Goal: Book appointment/travel/reservation

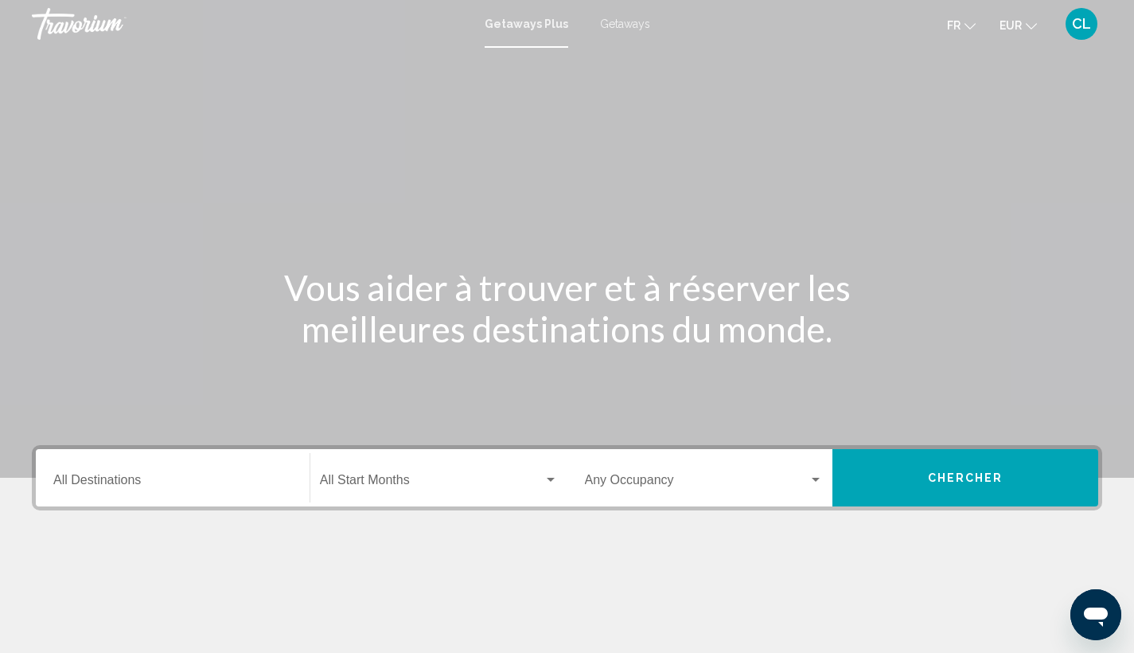
click at [633, 26] on span "Getaways" at bounding box center [625, 24] width 50 height 13
click at [101, 478] on input "Destination All Destinations" at bounding box center [172, 483] width 239 height 14
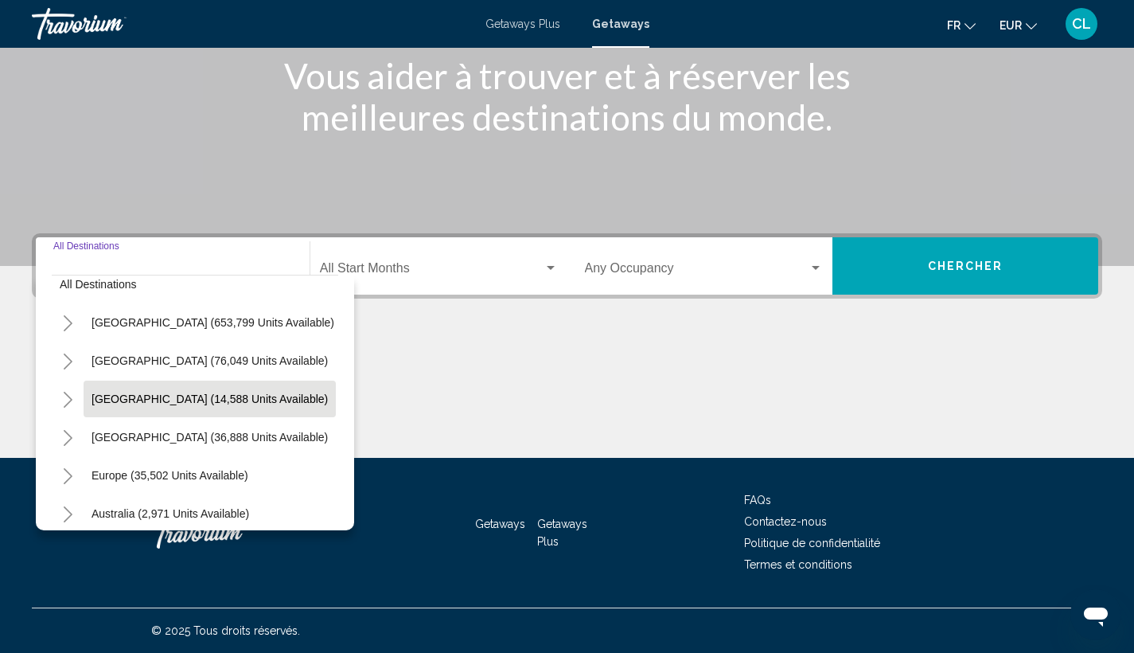
scroll to position [50, 0]
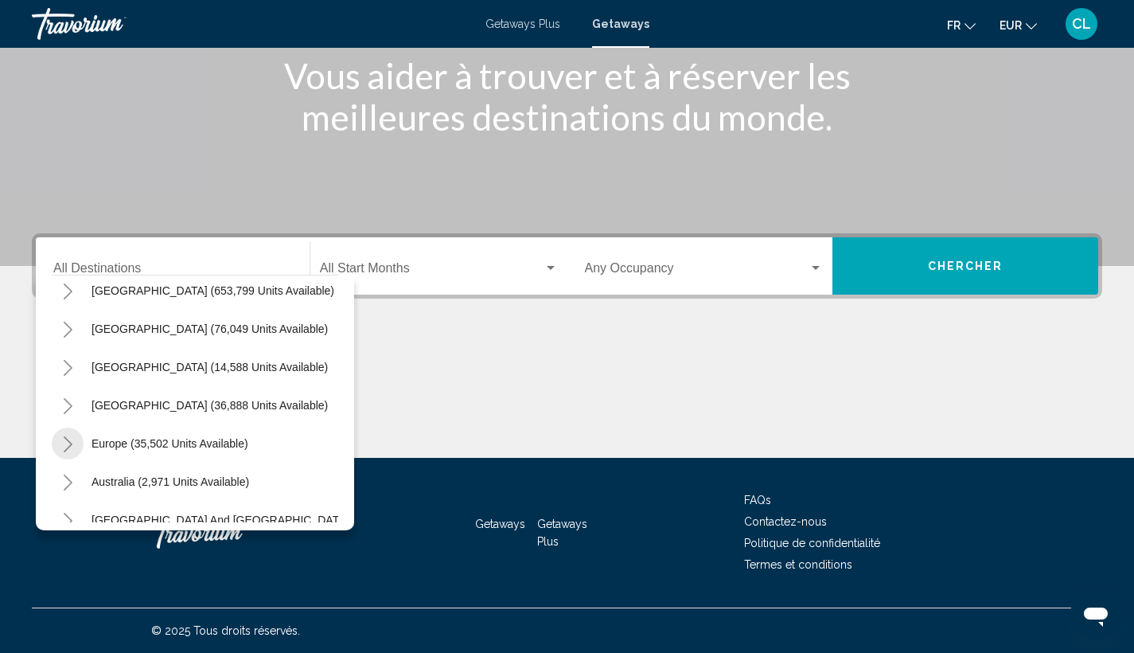
click at [74, 446] on button "Toggle Europe (35,502 units available)" at bounding box center [68, 443] width 32 height 32
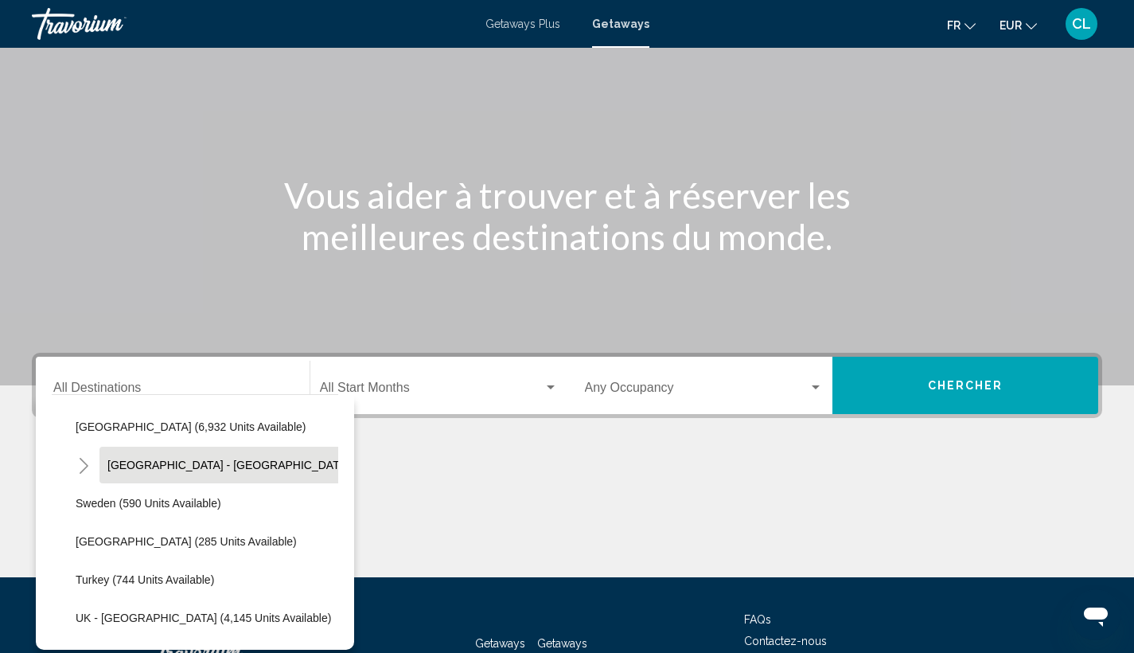
scroll to position [1025, 0]
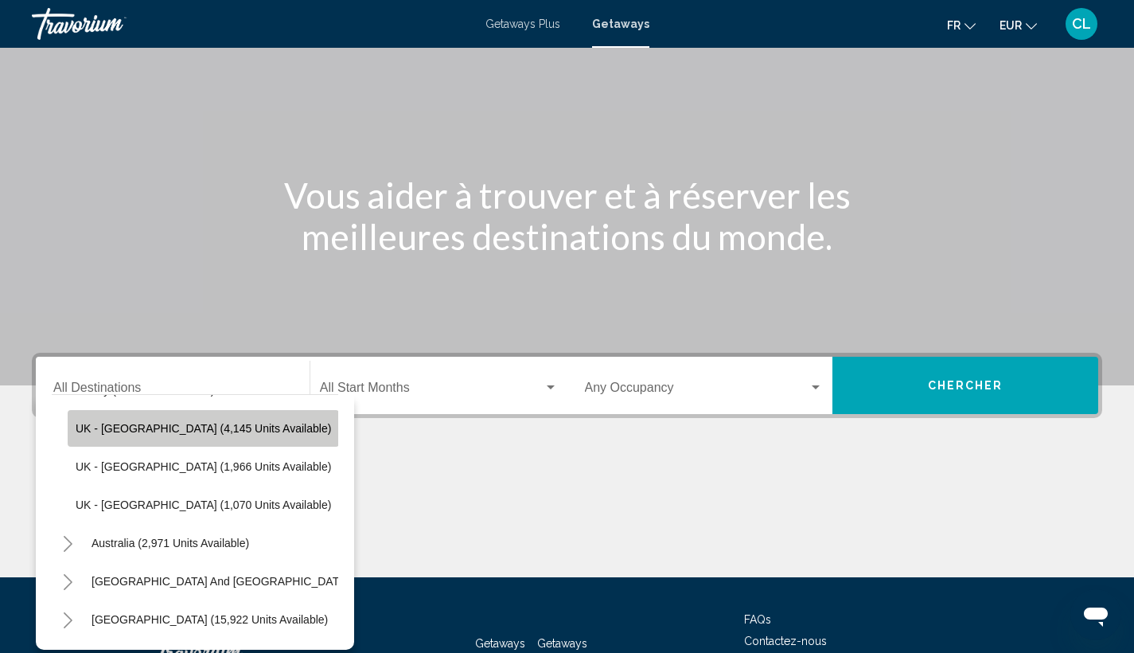
click at [209, 437] on button "UK - [GEOGRAPHIC_DATA] (4,145 units available)" at bounding box center [203, 428] width 271 height 37
type input "**********"
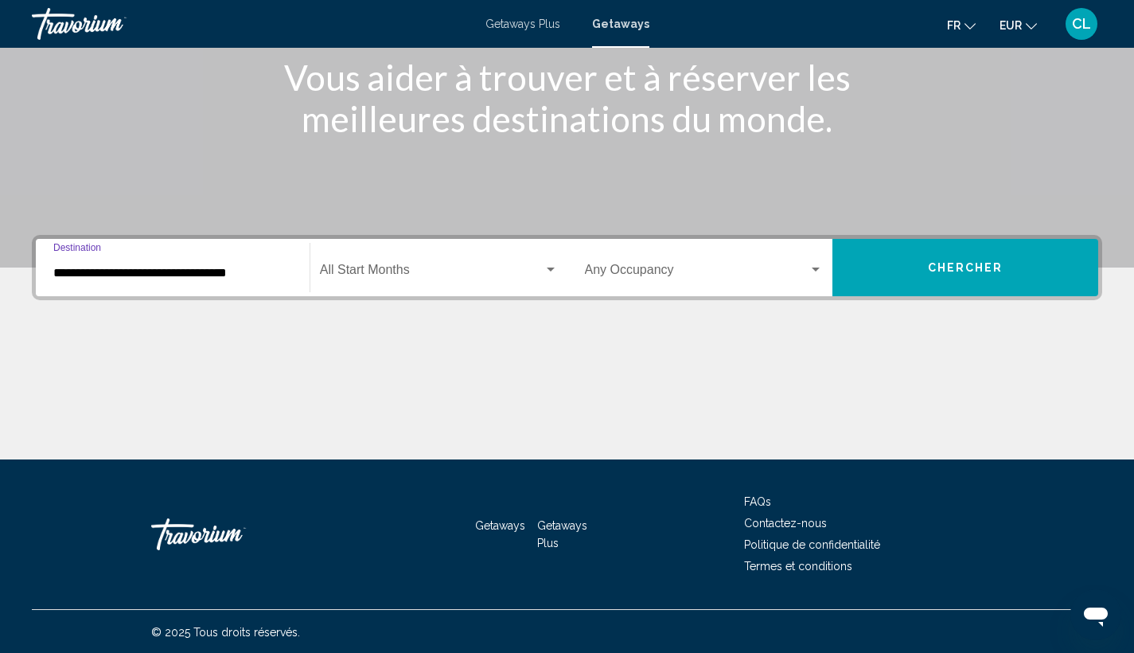
scroll to position [212, 0]
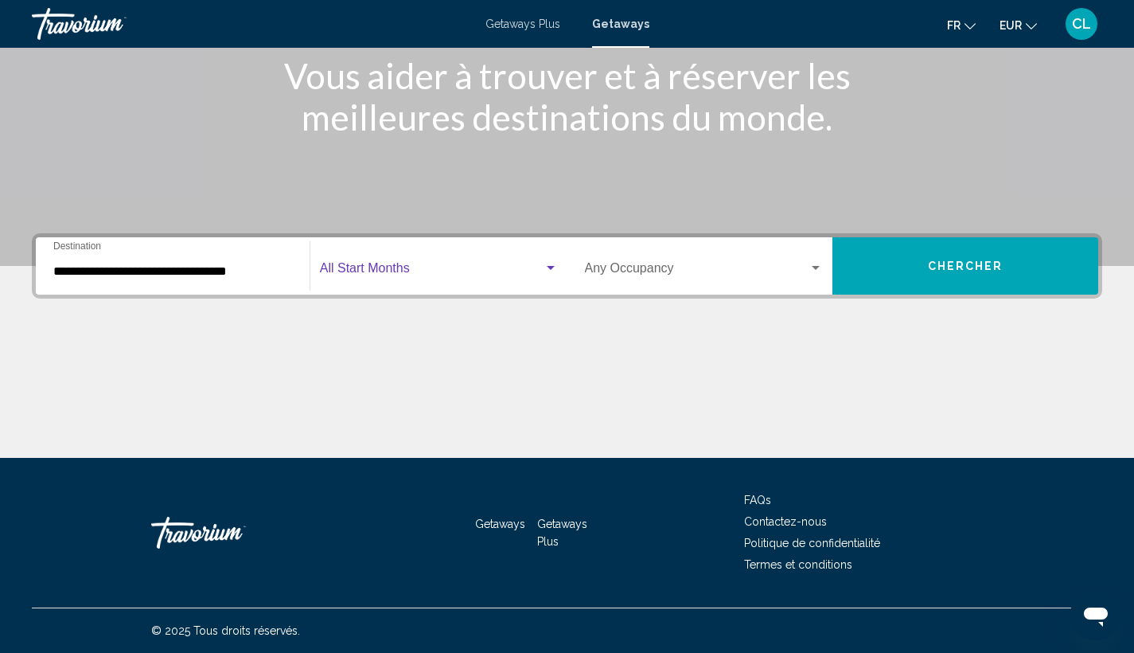
click at [373, 271] on span "Search widget" at bounding box center [432, 271] width 224 height 14
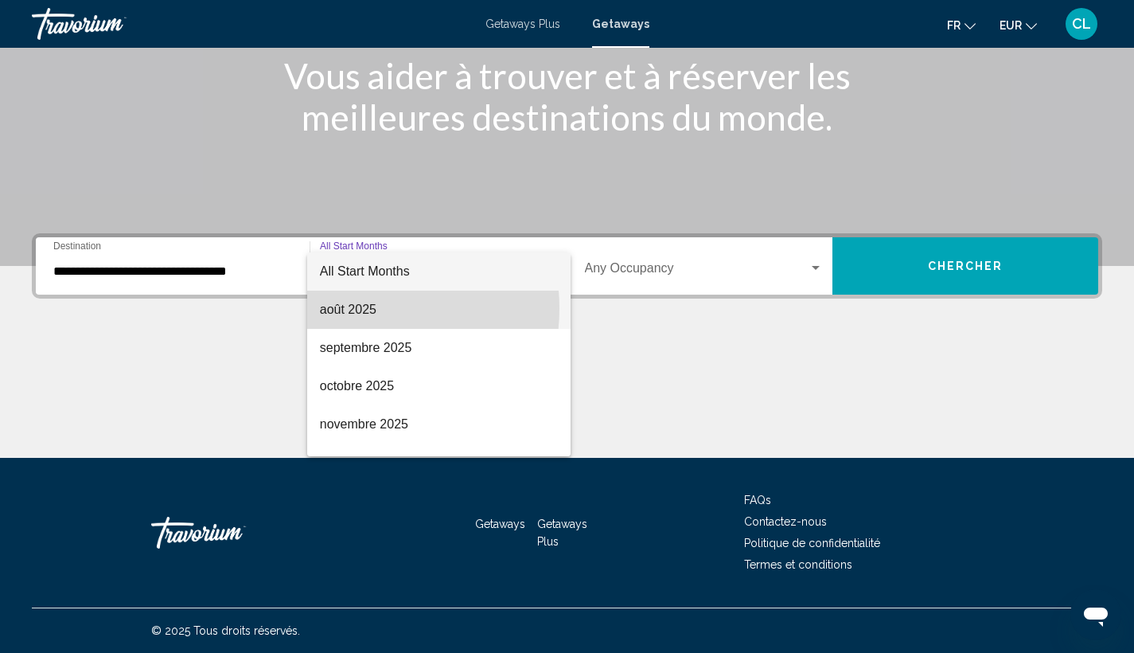
click at [357, 308] on span "août 2025" at bounding box center [439, 310] width 238 height 38
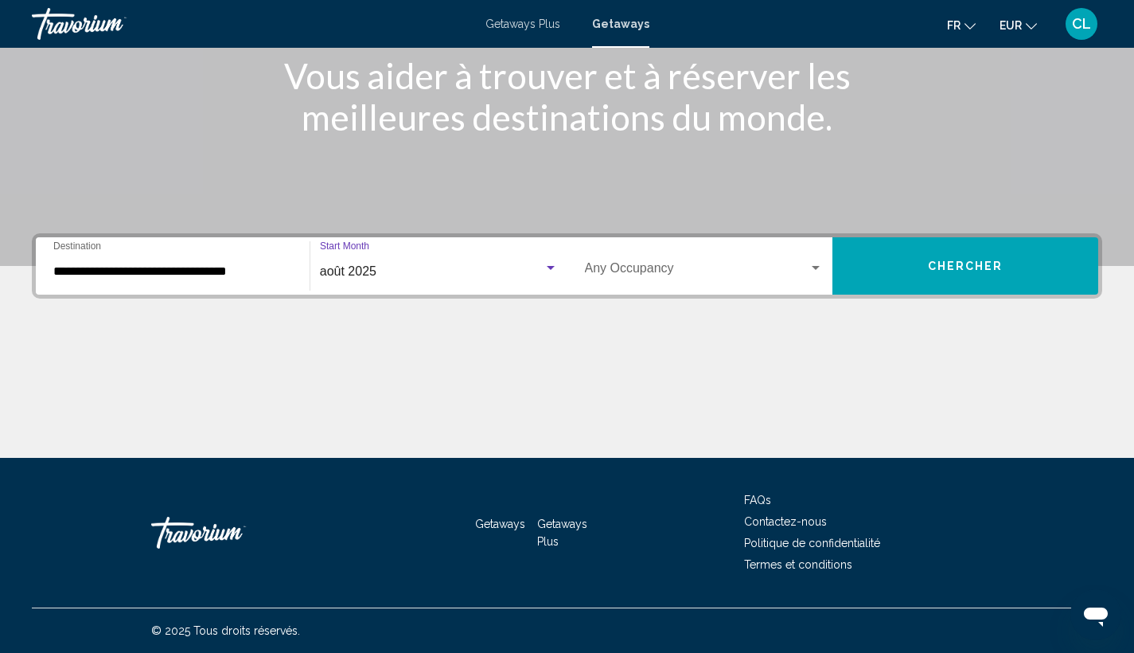
click at [800, 271] on span "Search widget" at bounding box center [697, 271] width 224 height 14
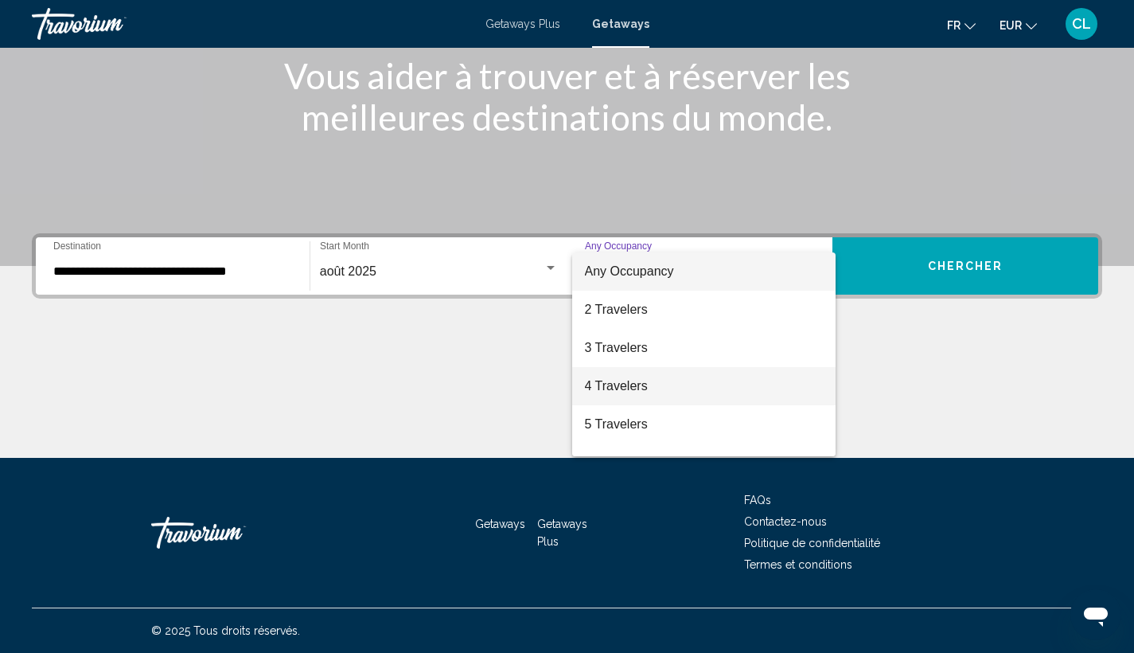
click at [649, 381] on span "4 Travelers" at bounding box center [704, 386] width 239 height 38
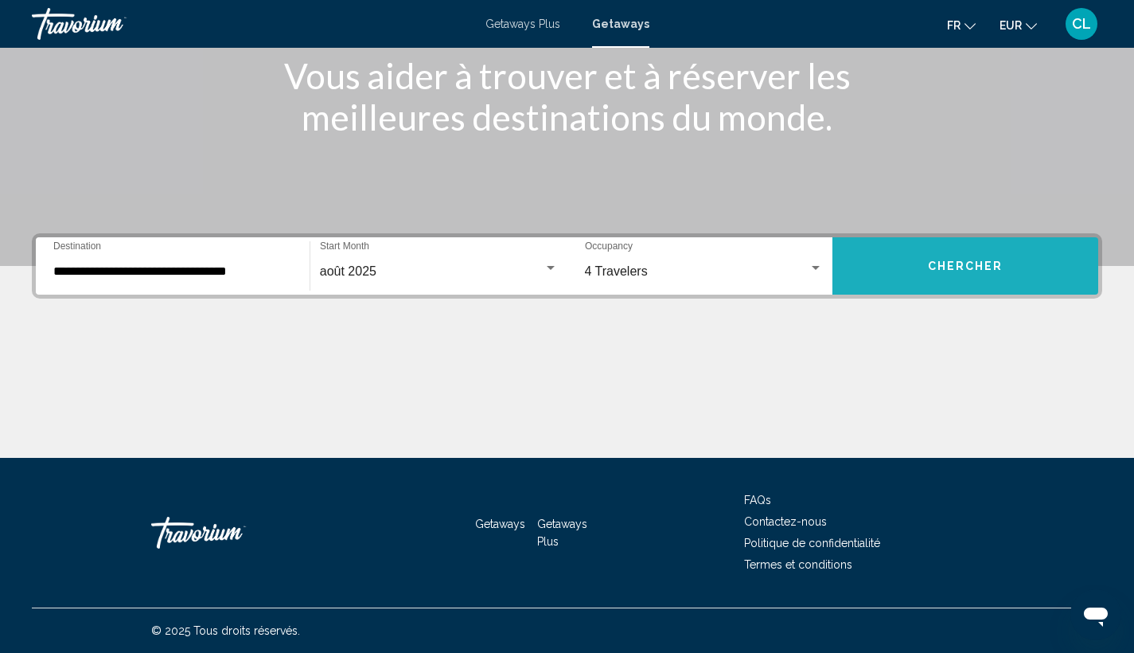
click at [915, 272] on button "Chercher" at bounding box center [966, 265] width 266 height 57
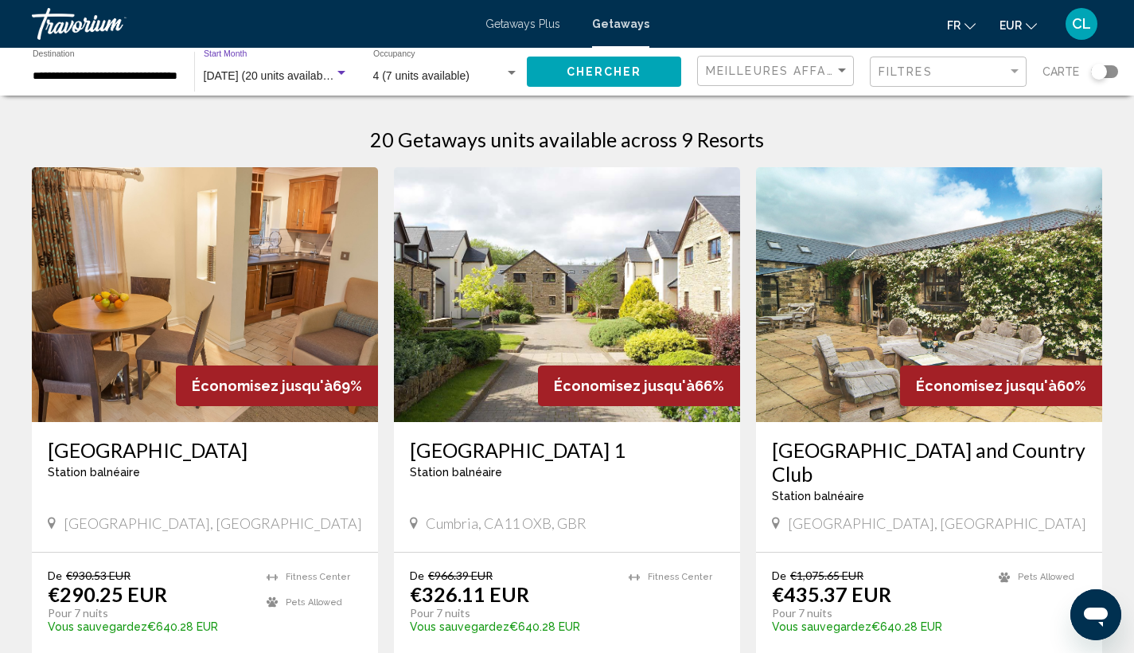
click at [290, 79] on span "[DATE] (20 units available)" at bounding box center [269, 75] width 131 height 13
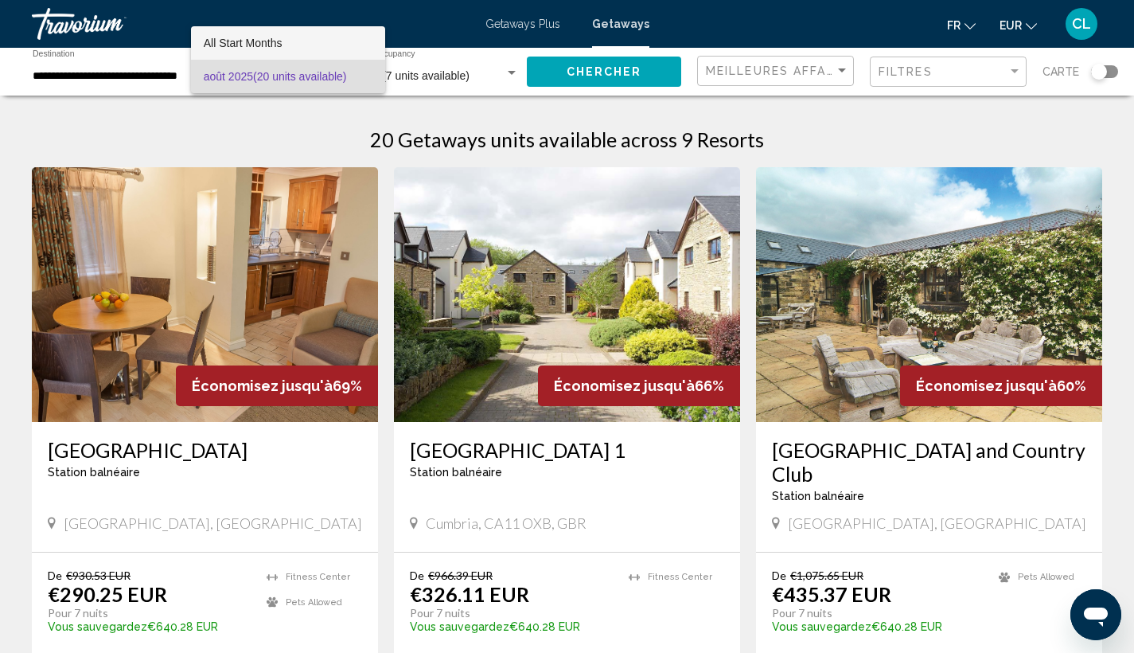
click at [272, 46] on span "All Start Months" at bounding box center [243, 43] width 79 height 13
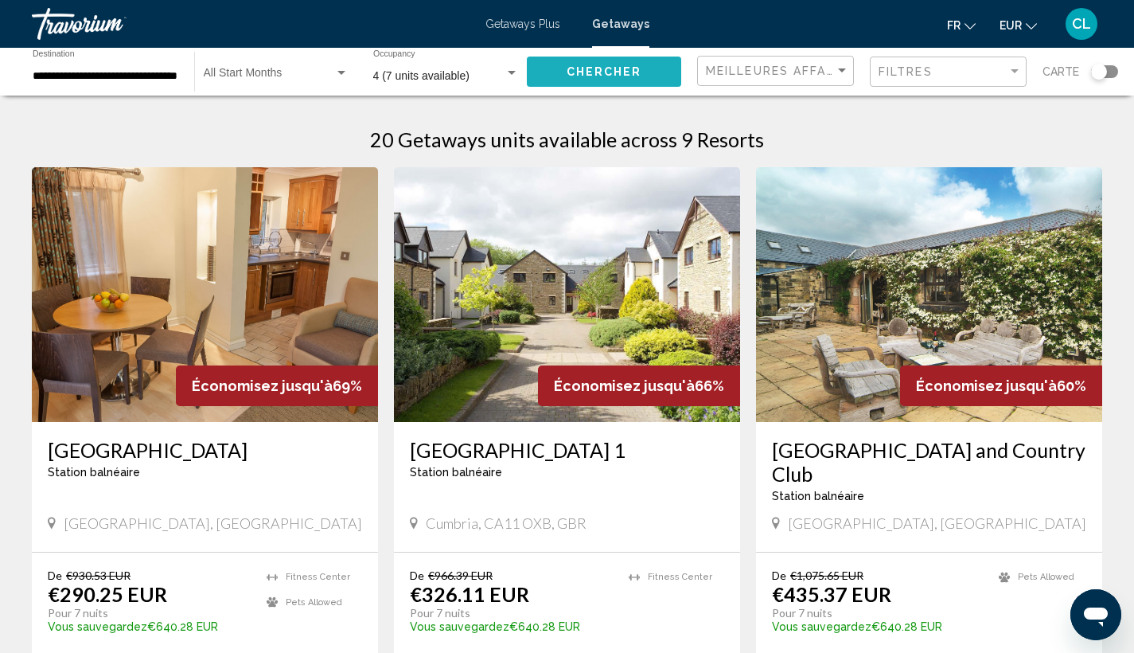
click at [596, 66] on span "Chercher" at bounding box center [605, 72] width 76 height 13
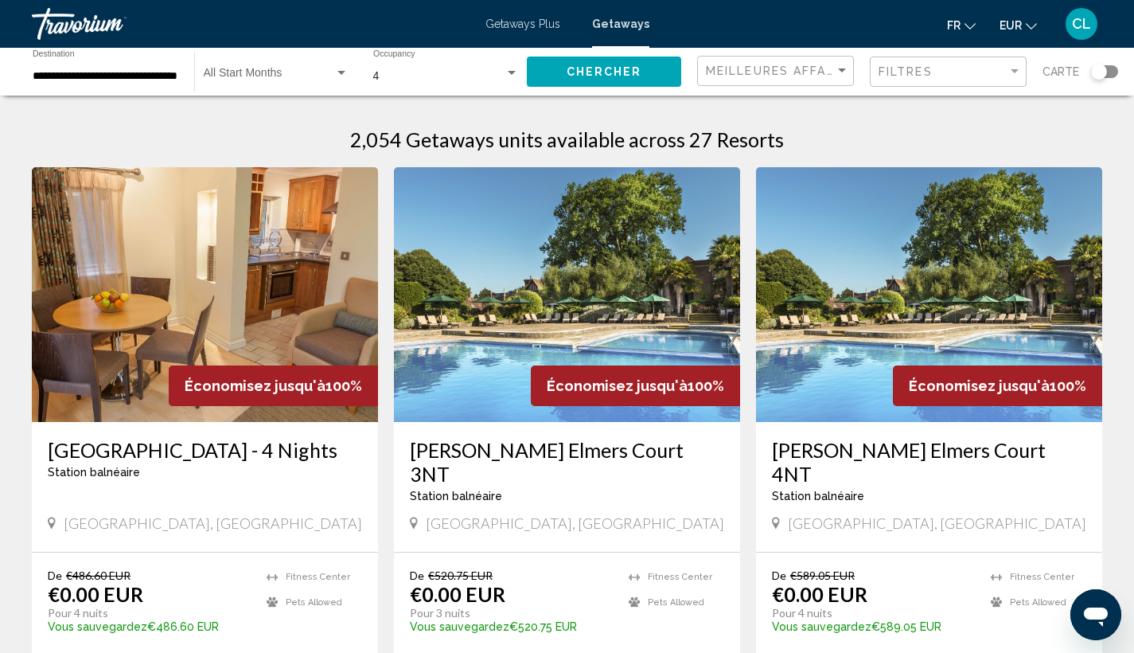
click at [240, 74] on span "Search widget" at bounding box center [269, 76] width 131 height 13
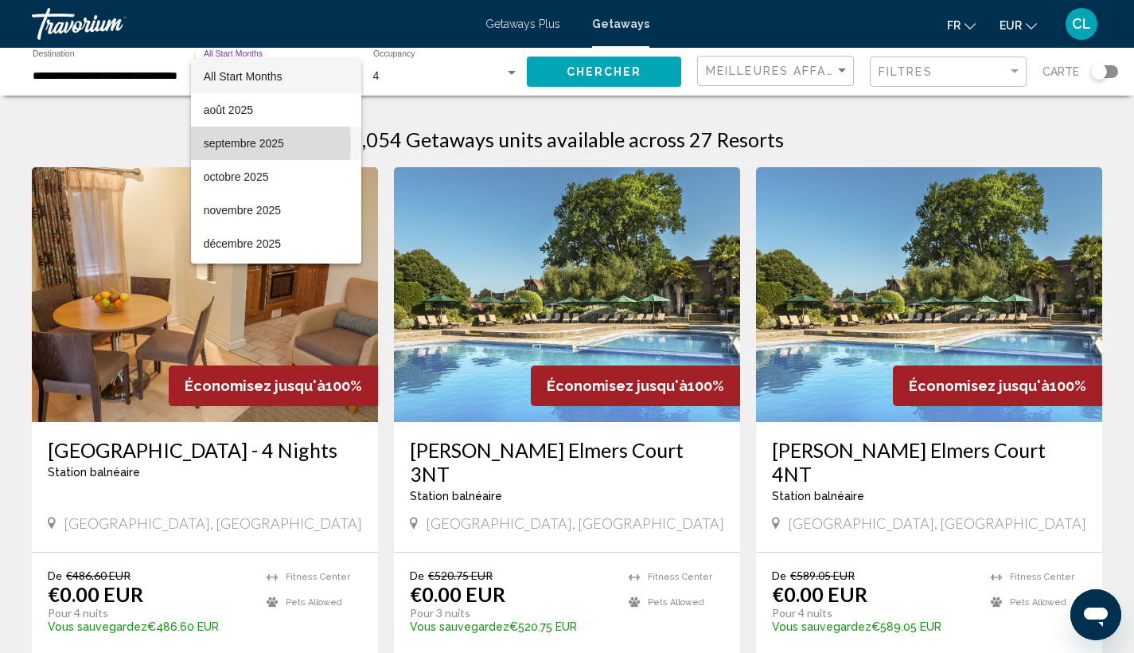
click at [241, 144] on span "septembre 2025" at bounding box center [276, 143] width 145 height 33
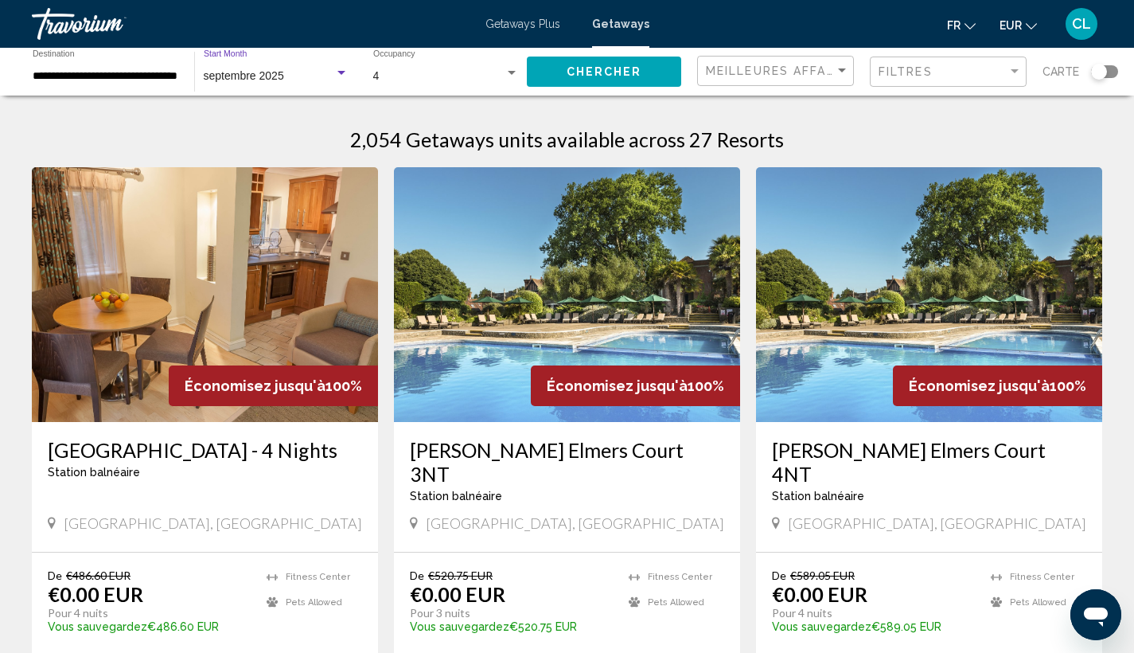
click at [634, 61] on button "Chercher" at bounding box center [604, 71] width 154 height 29
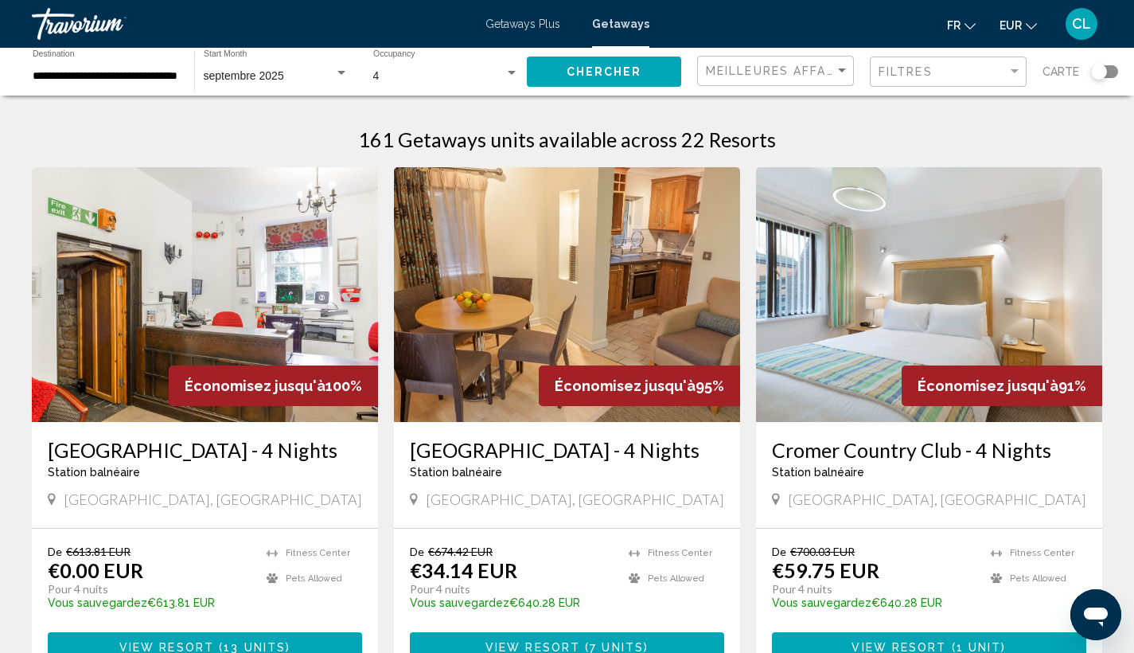
click at [137, 256] on img "Main content" at bounding box center [205, 294] width 346 height 255
click at [450, 78] on span "4 (57 units available)" at bounding box center [424, 75] width 103 height 13
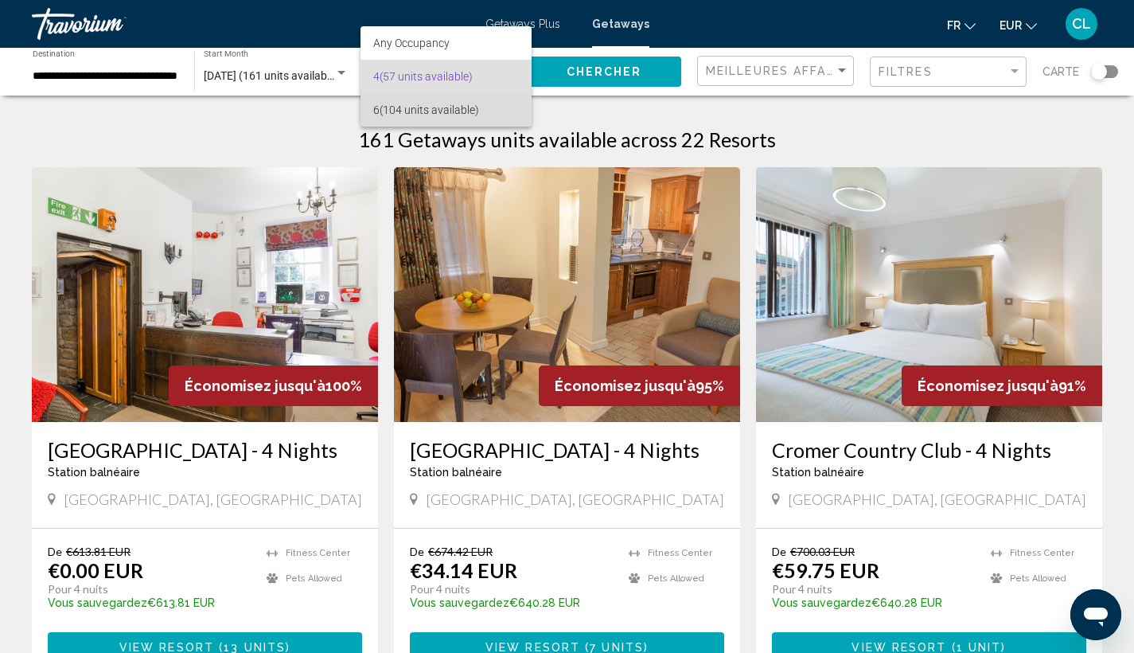
click at [433, 106] on span "6 (104 units available)" at bounding box center [446, 109] width 146 height 33
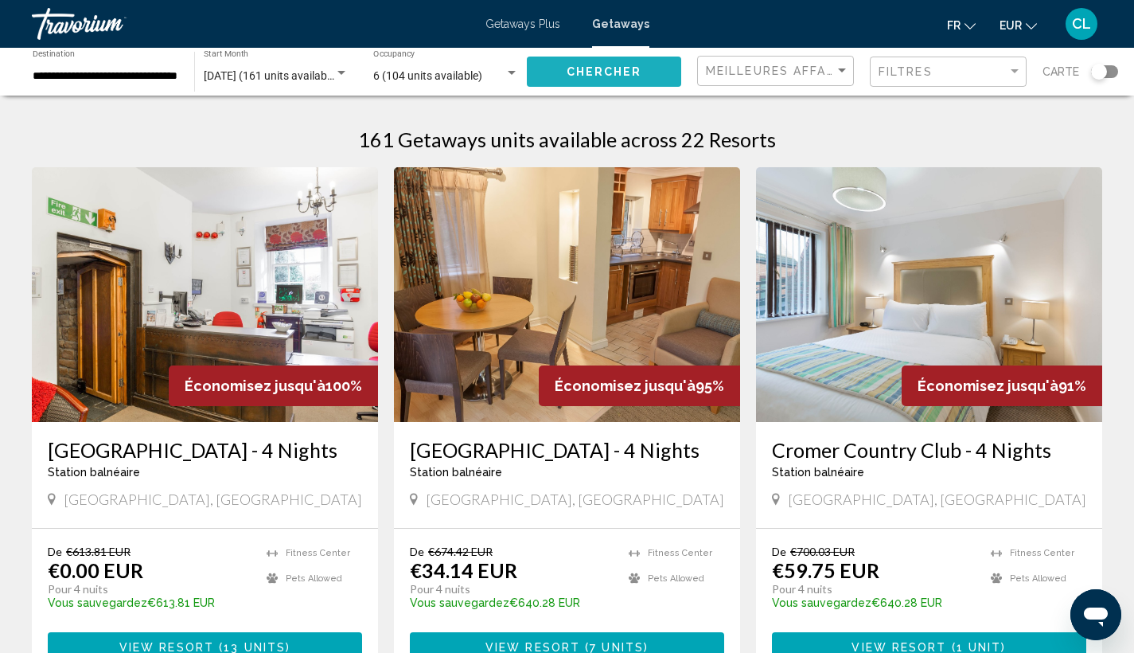
click at [634, 74] on span "Chercher" at bounding box center [605, 72] width 76 height 13
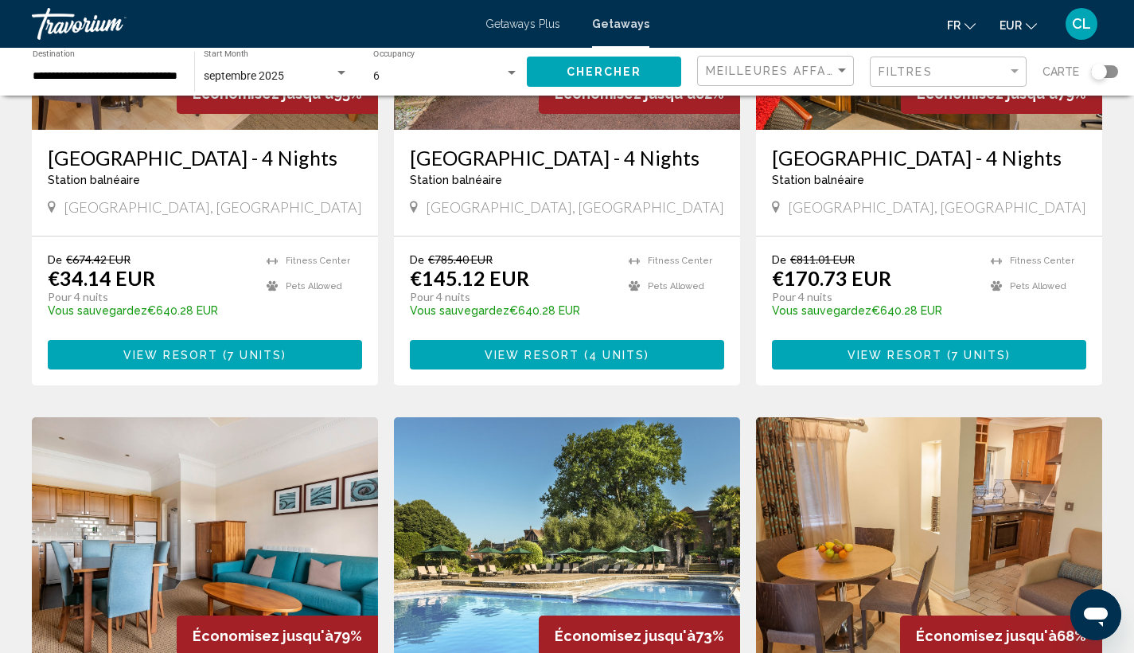
scroll to position [102, 0]
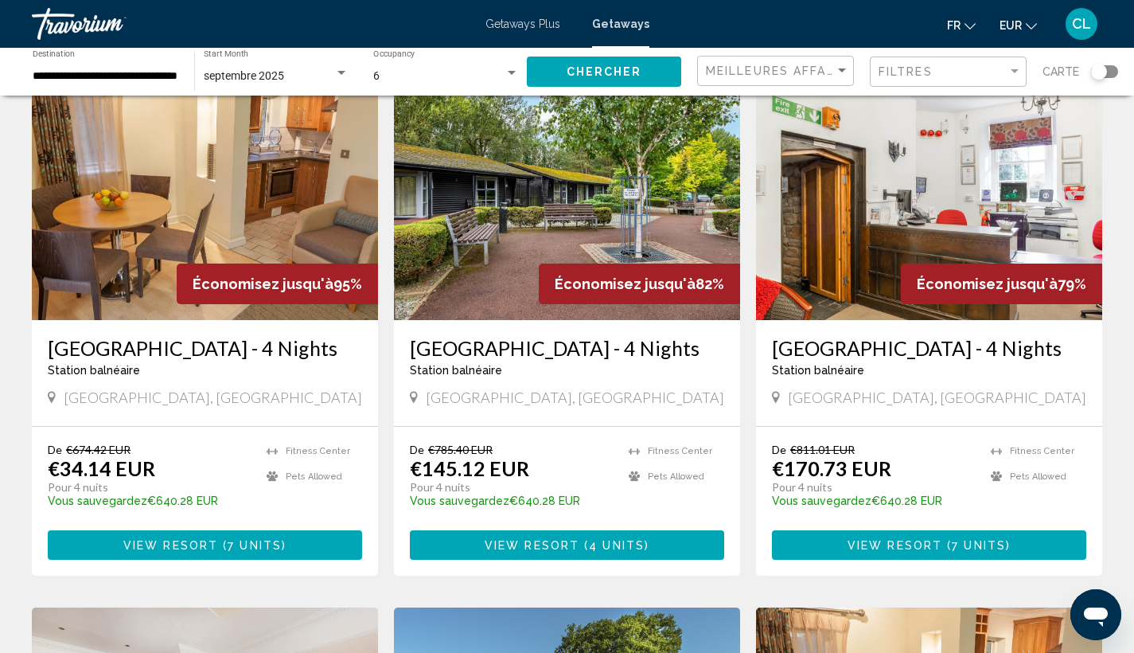
click at [195, 197] on img "Main content" at bounding box center [205, 192] width 346 height 255
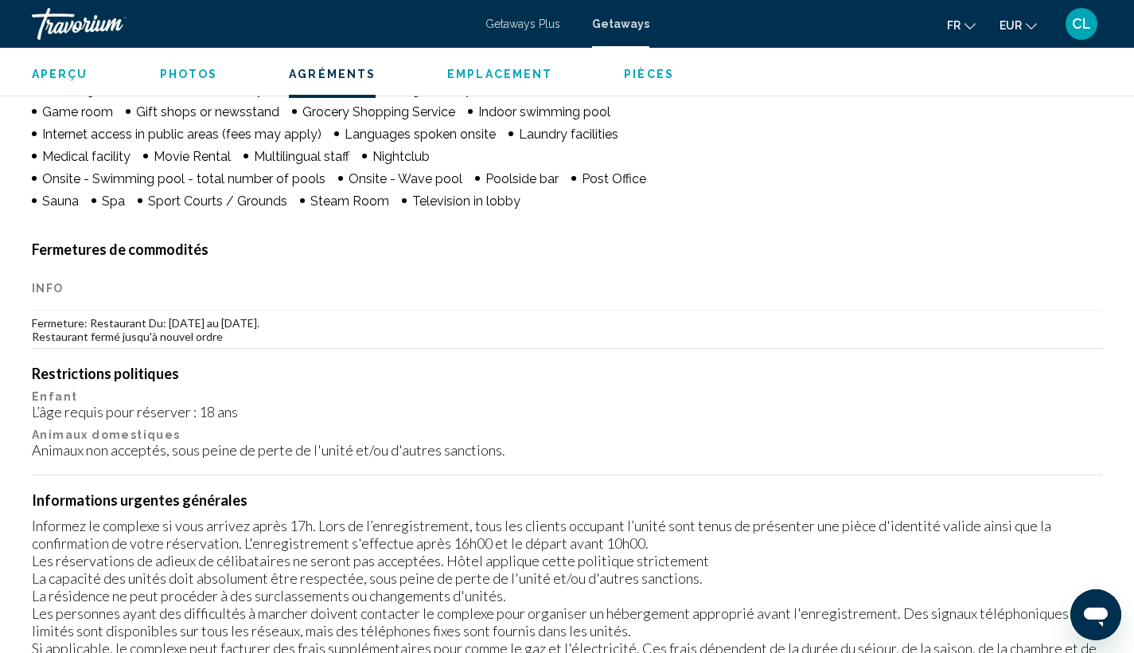
scroll to position [1274, 0]
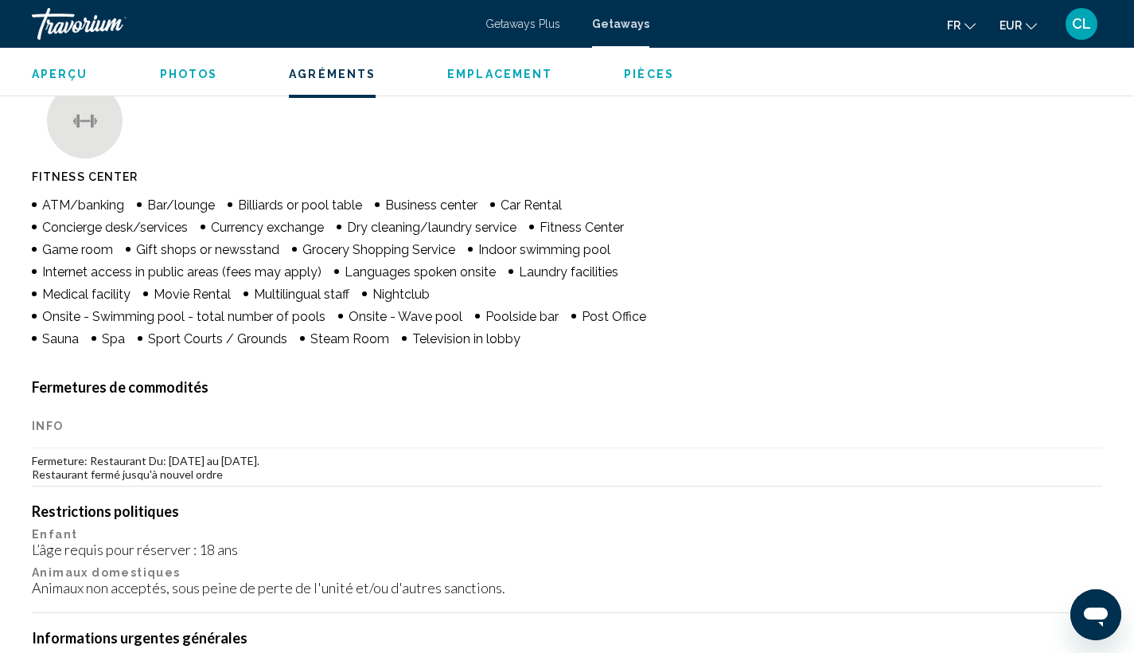
click at [545, 21] on span "Getaways Plus" at bounding box center [523, 24] width 75 height 13
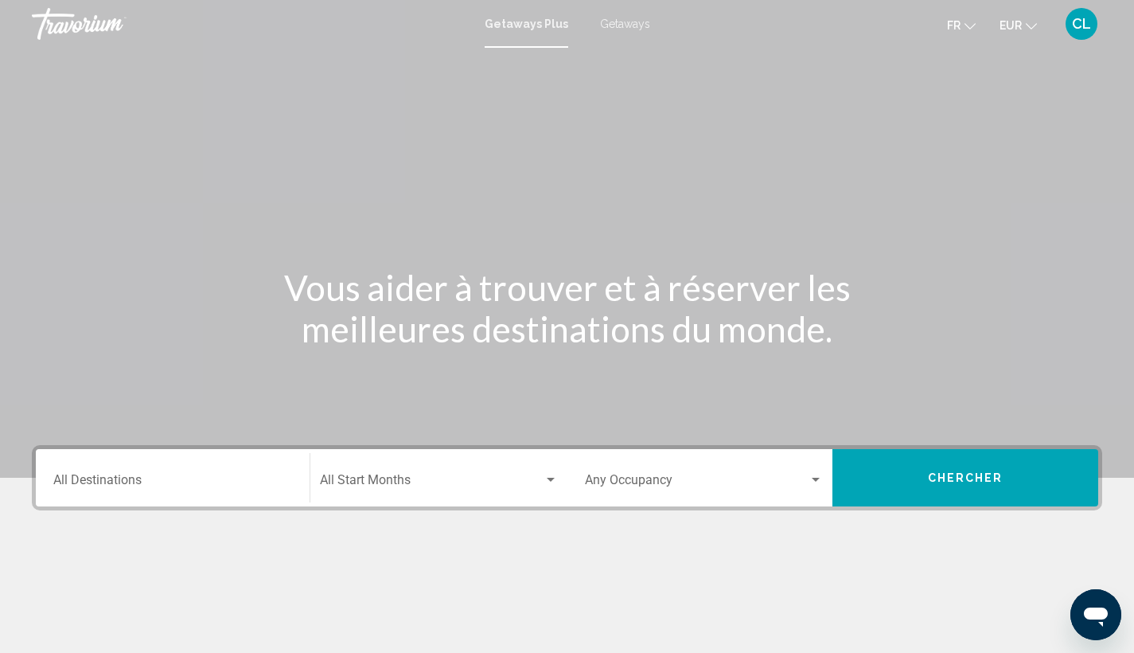
click at [104, 479] on input "Destination All Destinations" at bounding box center [172, 483] width 239 height 14
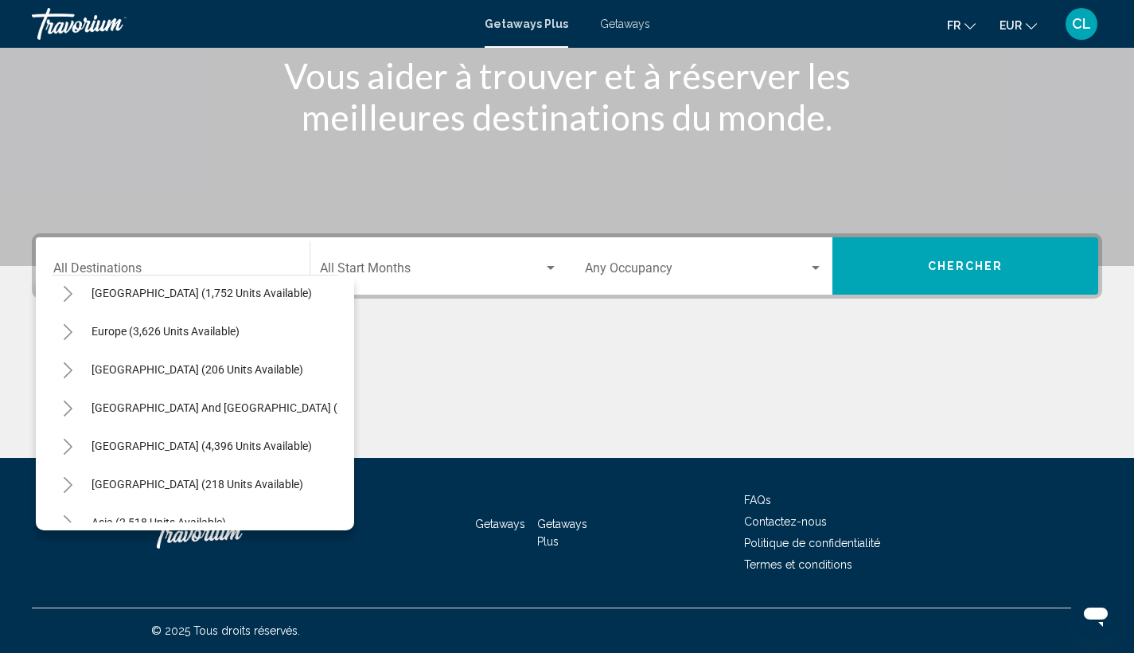
scroll to position [164, 0]
click at [68, 330] on icon "Toggle Europe (3,626 units available)" at bounding box center [68, 330] width 12 height 16
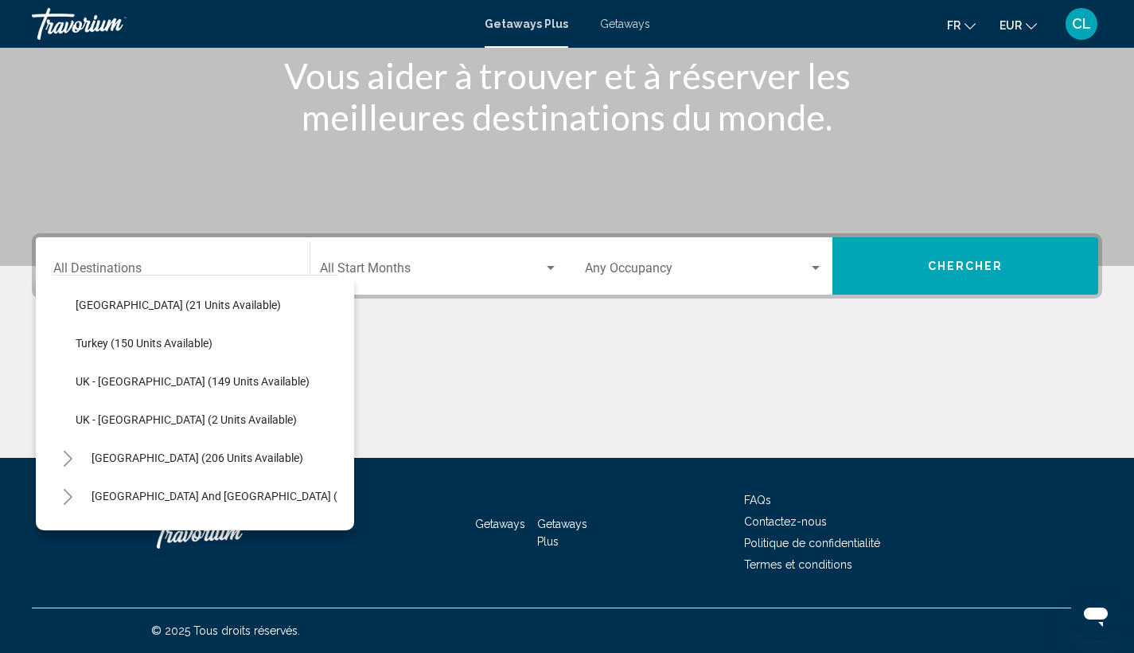
scroll to position [808, 0]
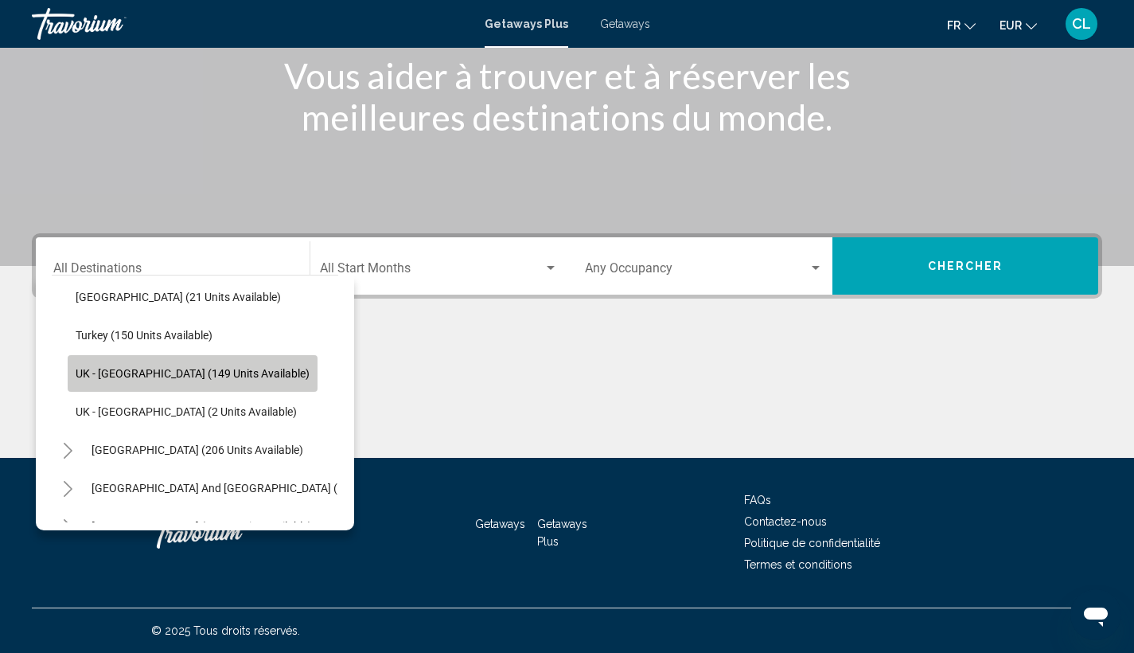
click at [194, 372] on span "UK - [GEOGRAPHIC_DATA] (149 units available)" at bounding box center [193, 373] width 234 height 13
type input "**********"
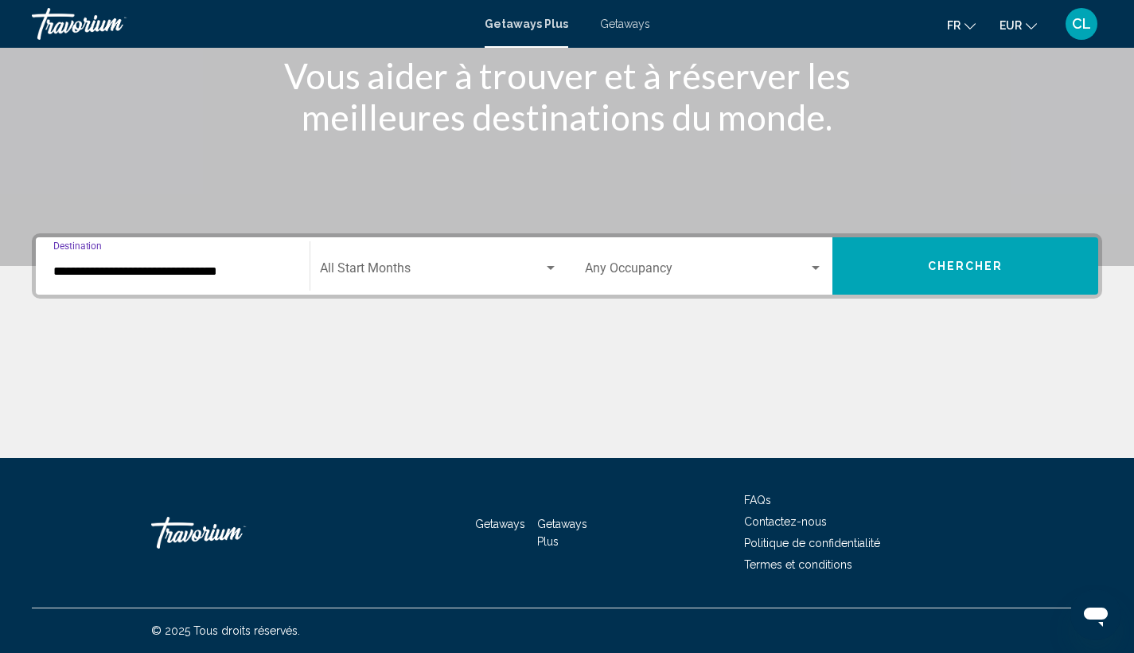
click at [394, 262] on div "Start Month All Start Months" at bounding box center [439, 266] width 238 height 50
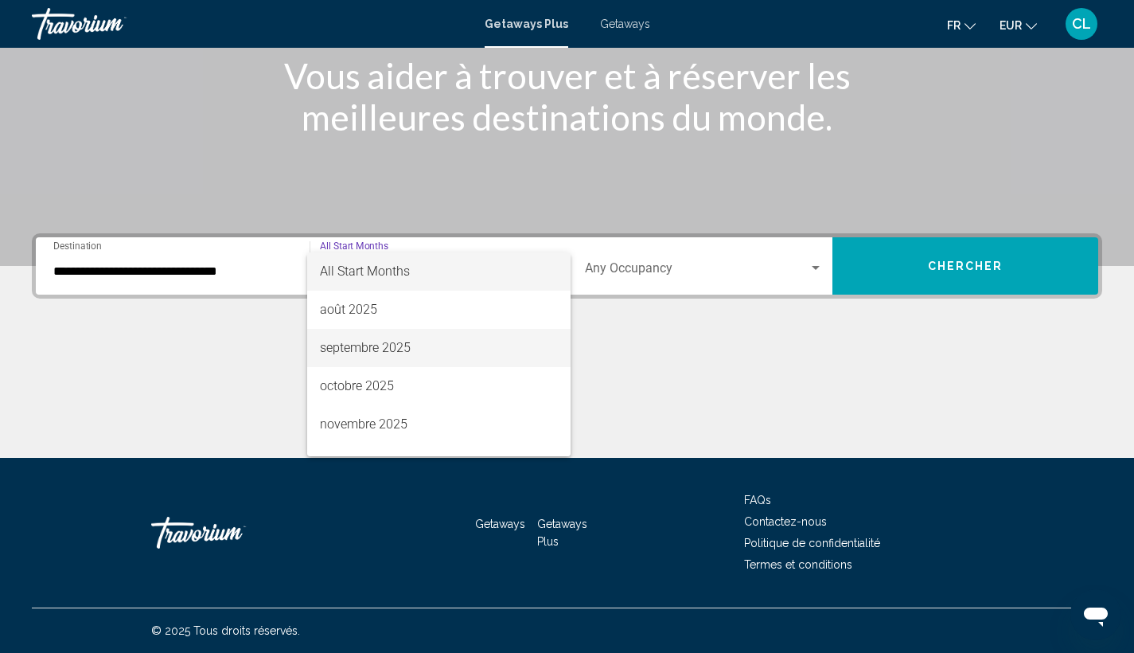
click at [384, 346] on span "septembre 2025" at bounding box center [439, 348] width 238 height 38
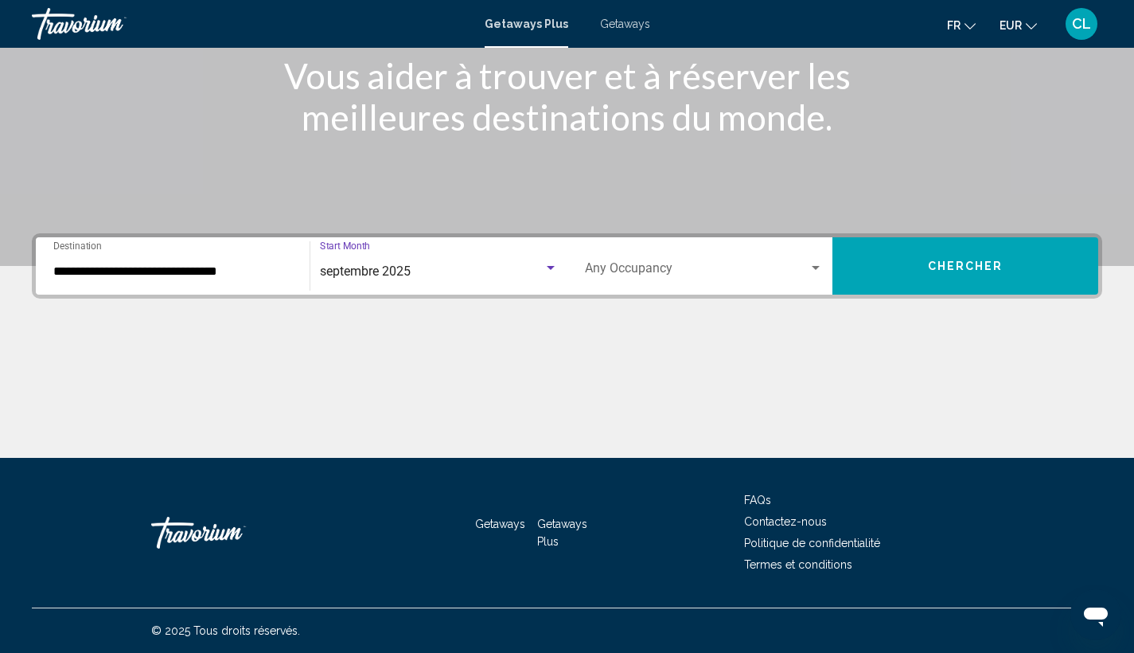
click at [756, 270] on span "Search widget" at bounding box center [697, 271] width 224 height 14
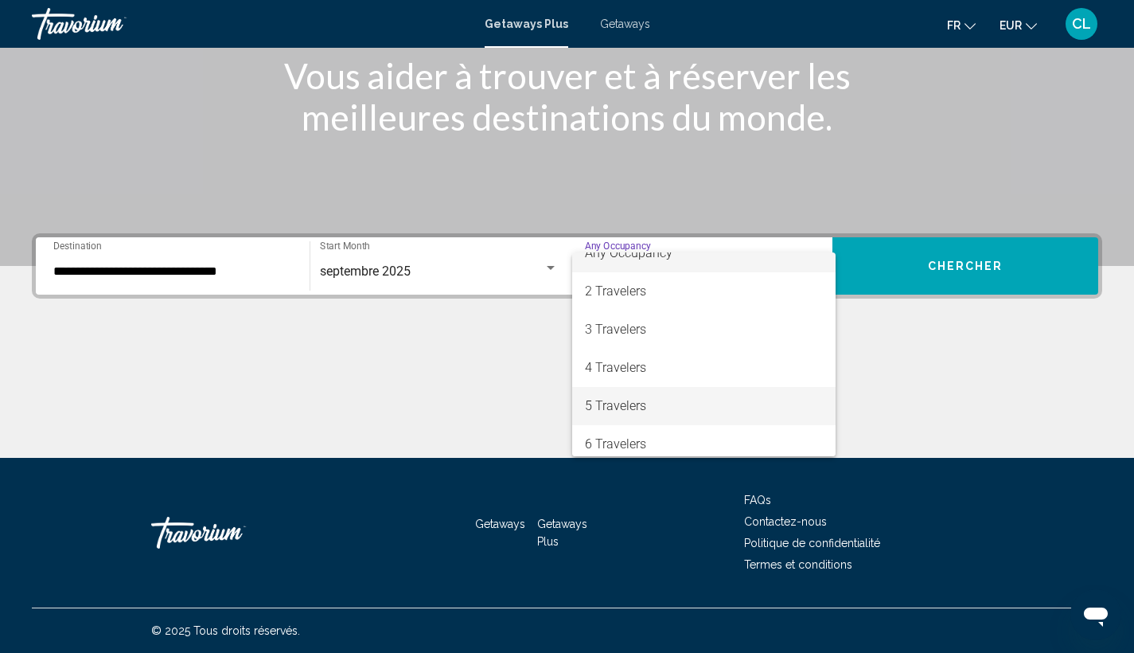
scroll to position [37, 0]
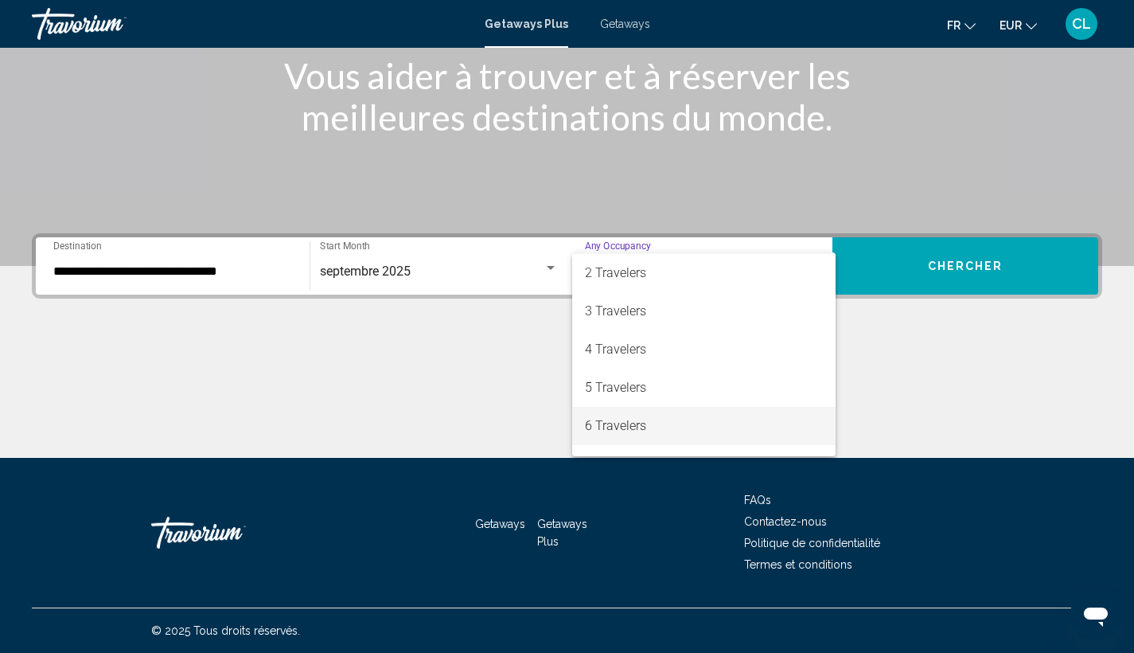
click at [682, 420] on span "6 Travelers" at bounding box center [704, 426] width 239 height 38
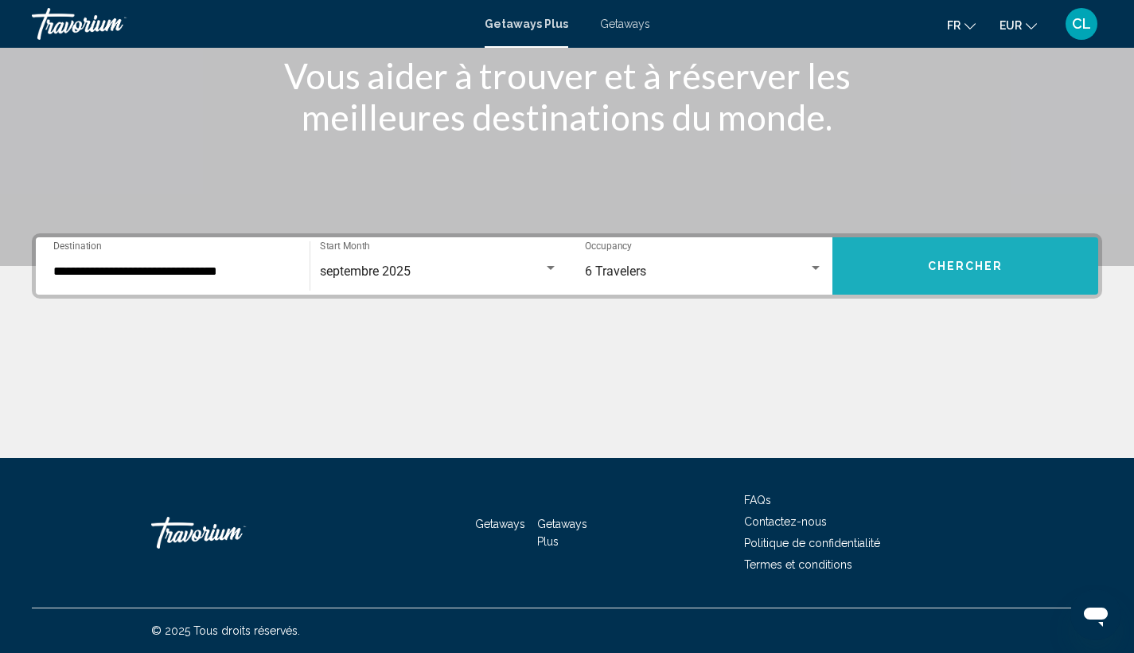
click at [942, 263] on span "Chercher" at bounding box center [966, 266] width 76 height 13
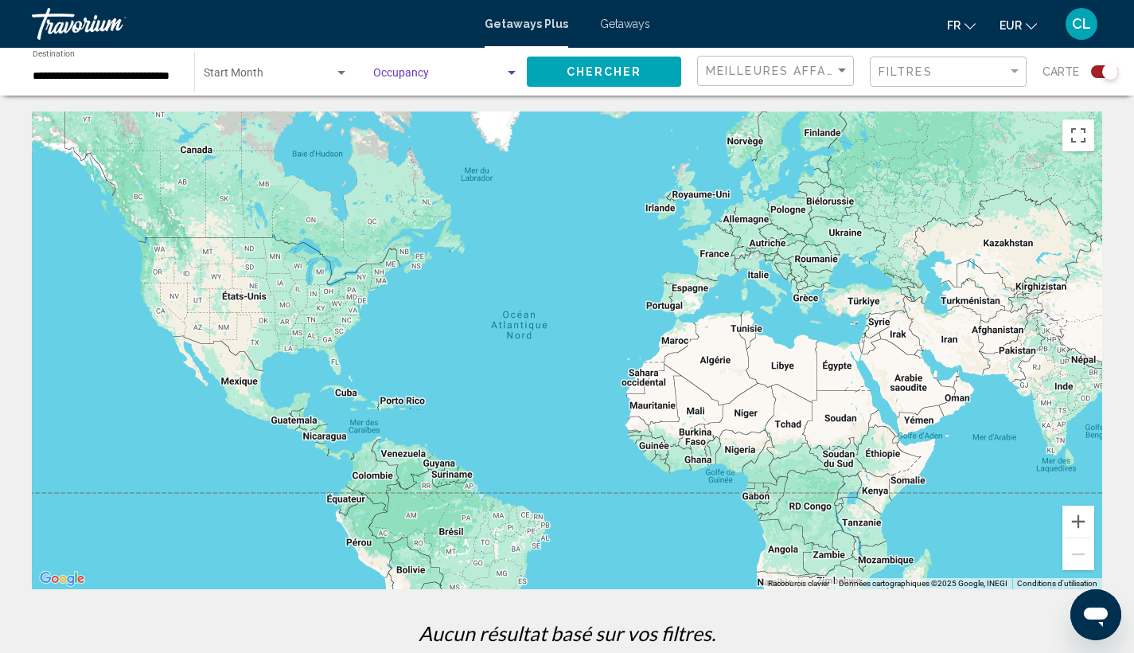
click at [419, 72] on span "Search widget" at bounding box center [438, 76] width 131 height 13
drag, startPoint x: 431, startPoint y: 79, endPoint x: 446, endPoint y: 78, distance: 15.1
click at [431, 79] on span "Any Occupancy" at bounding box center [411, 76] width 76 height 13
click at [575, 64] on button "Chercher" at bounding box center [604, 71] width 154 height 29
